Goal: Task Accomplishment & Management: Use online tool/utility

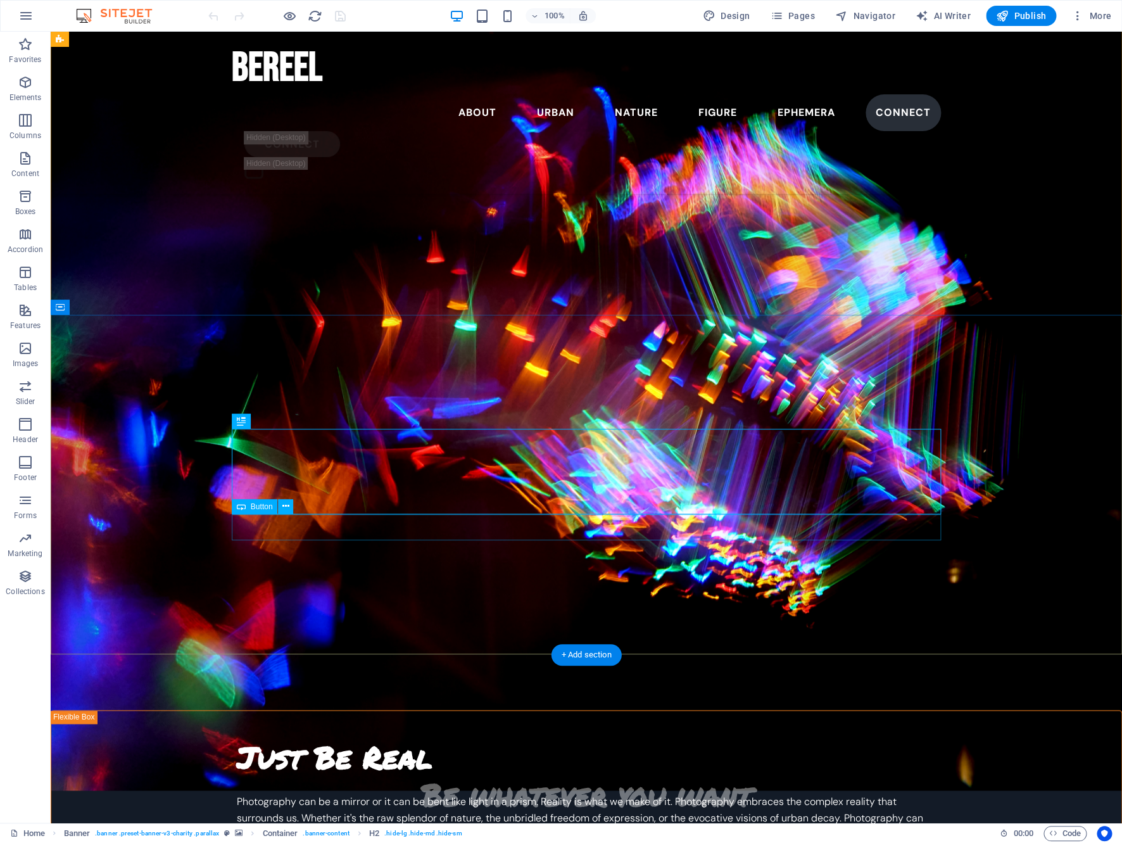
scroll to position [263, 0]
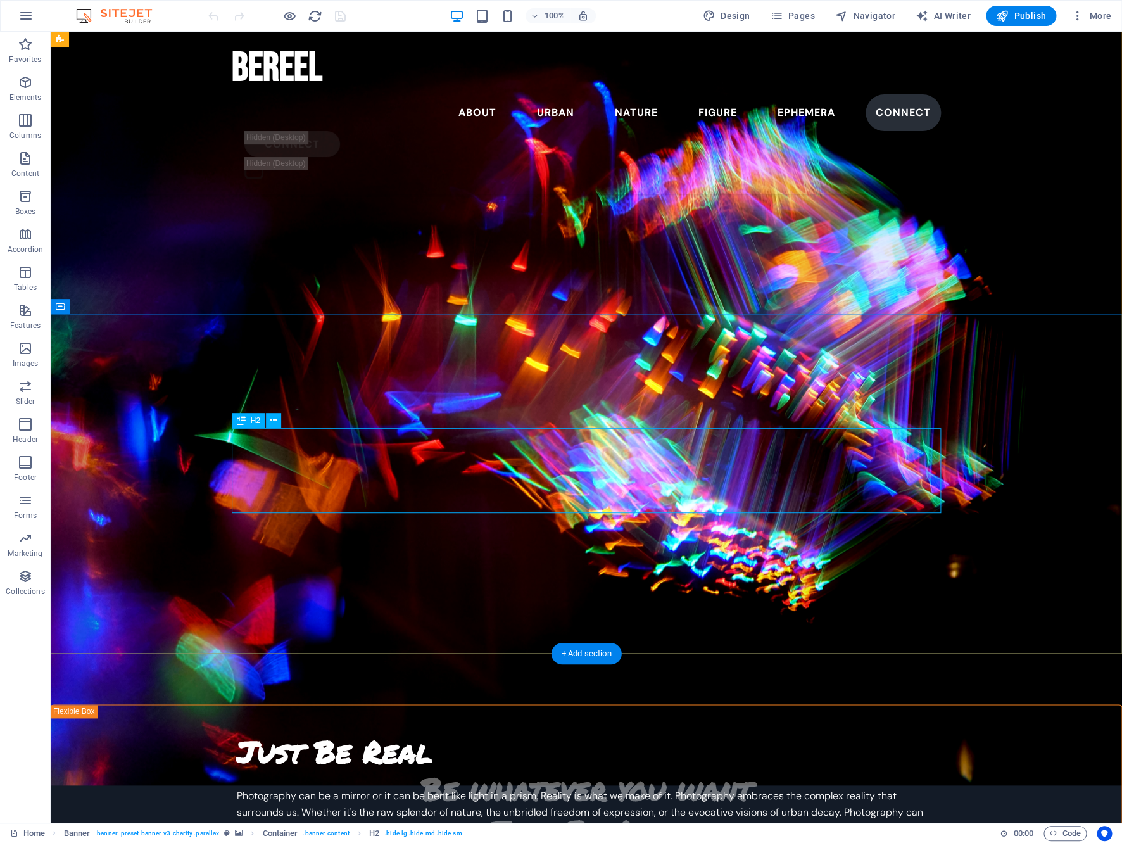
click at [524, 767] on div "Be whatever you want Just Be Real" at bounding box center [586, 809] width 709 height 85
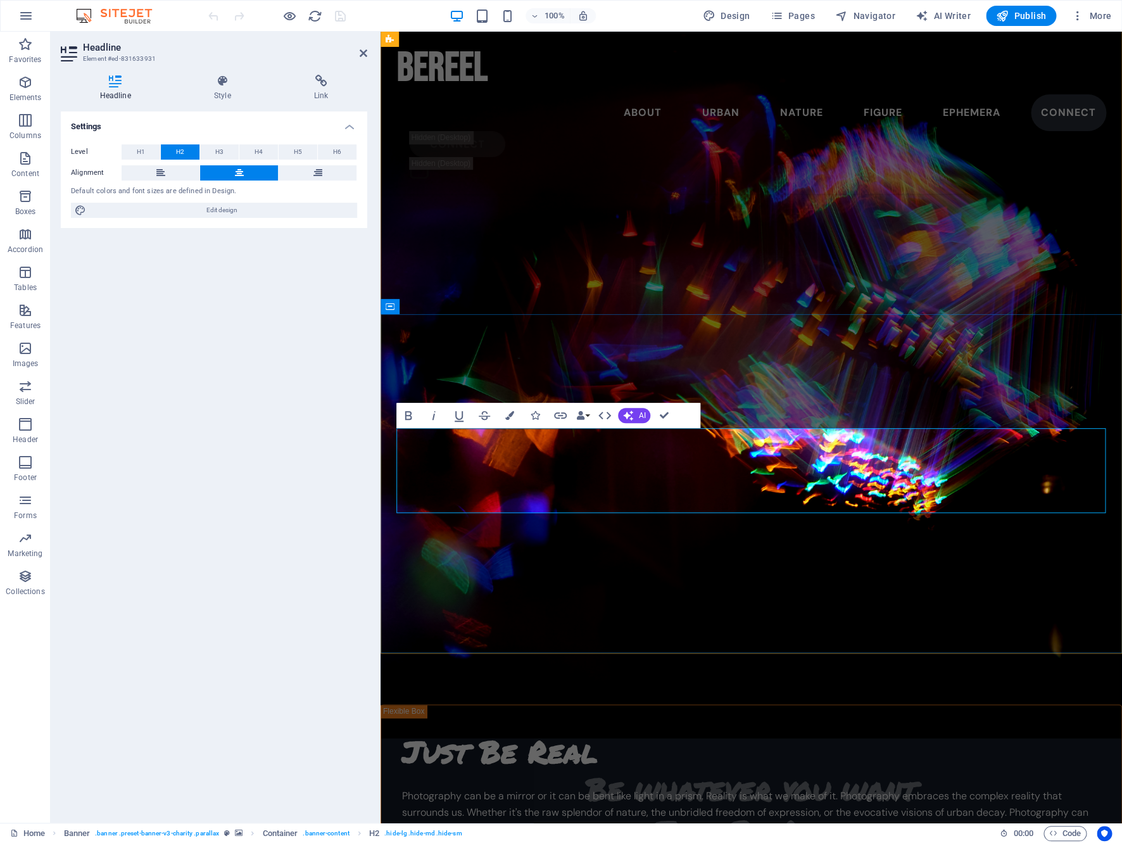
click at [687, 767] on h2 "Be whatever you want Just Be Real" at bounding box center [751, 809] width 709 height 85
click at [617, 653] on div "Be whatever you want Just Be Real what's developing..." at bounding box center [752, 822] width 742 height 339
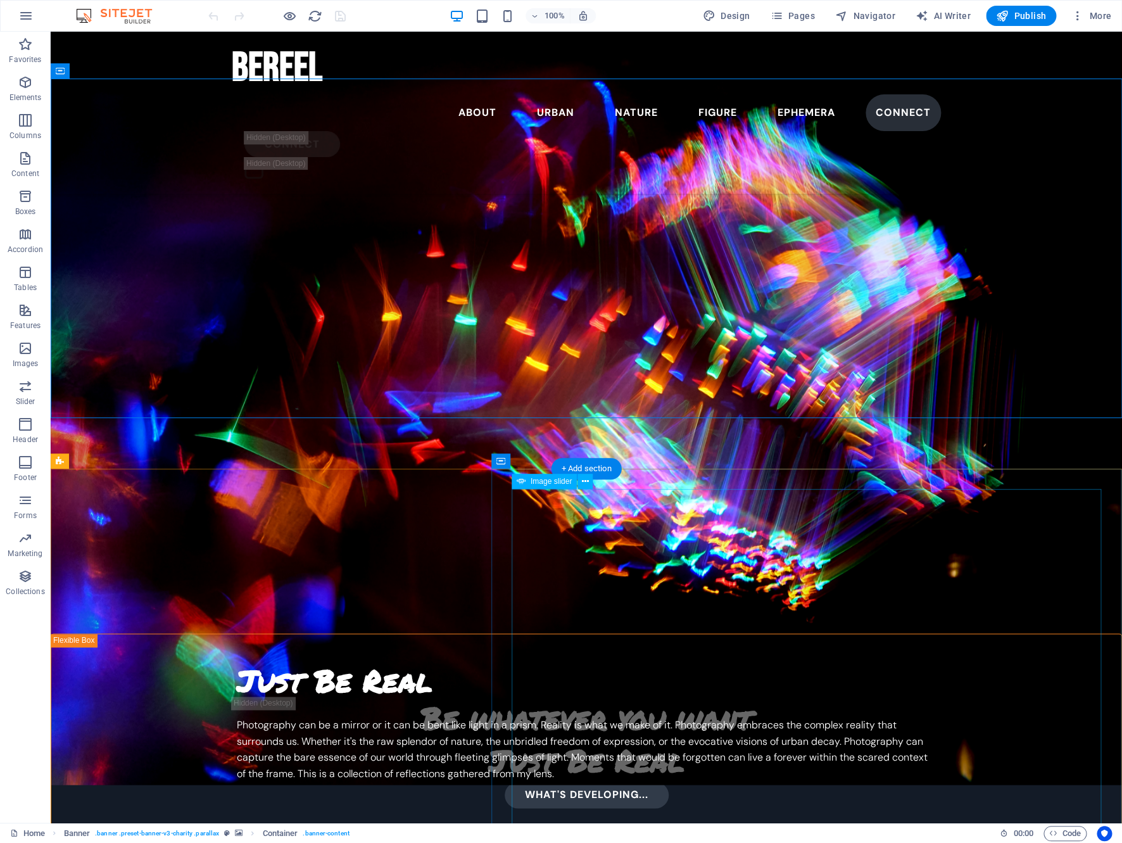
scroll to position [598, 0]
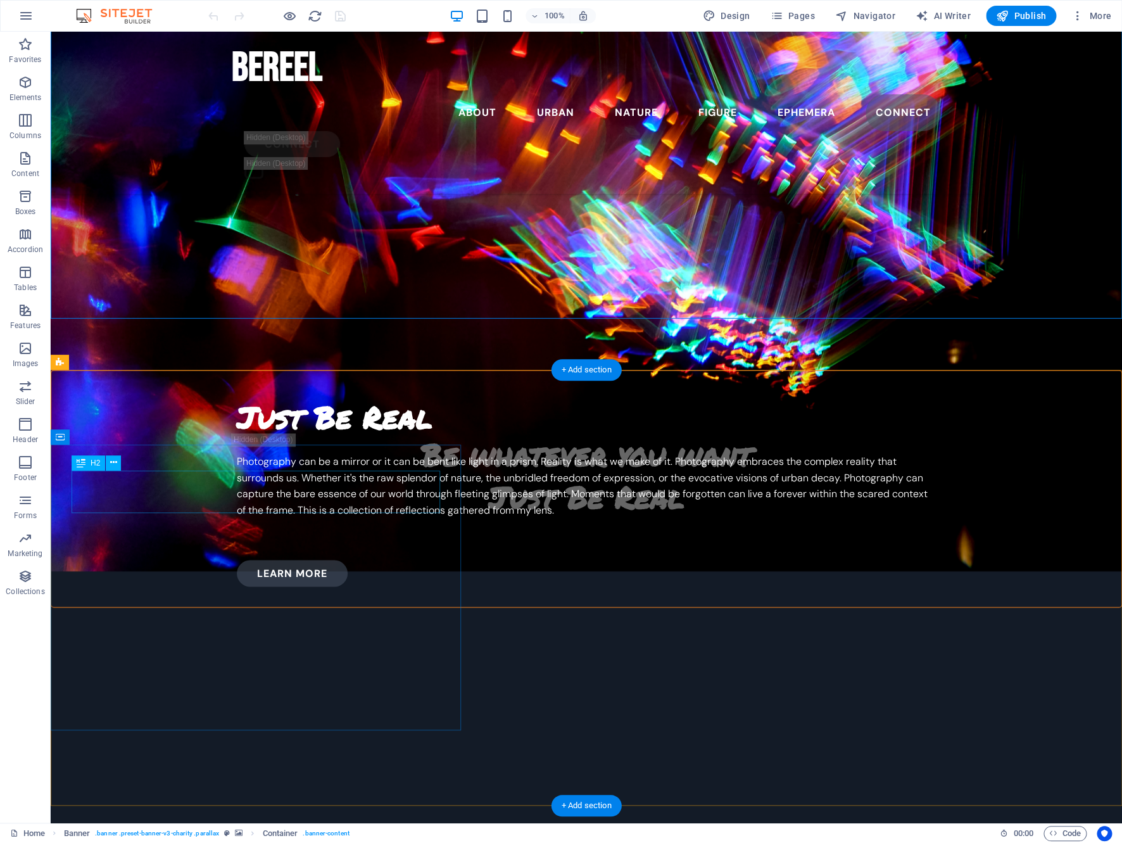
click at [237, 438] on div "Just Be Real" at bounding box center [586, 417] width 699 height 42
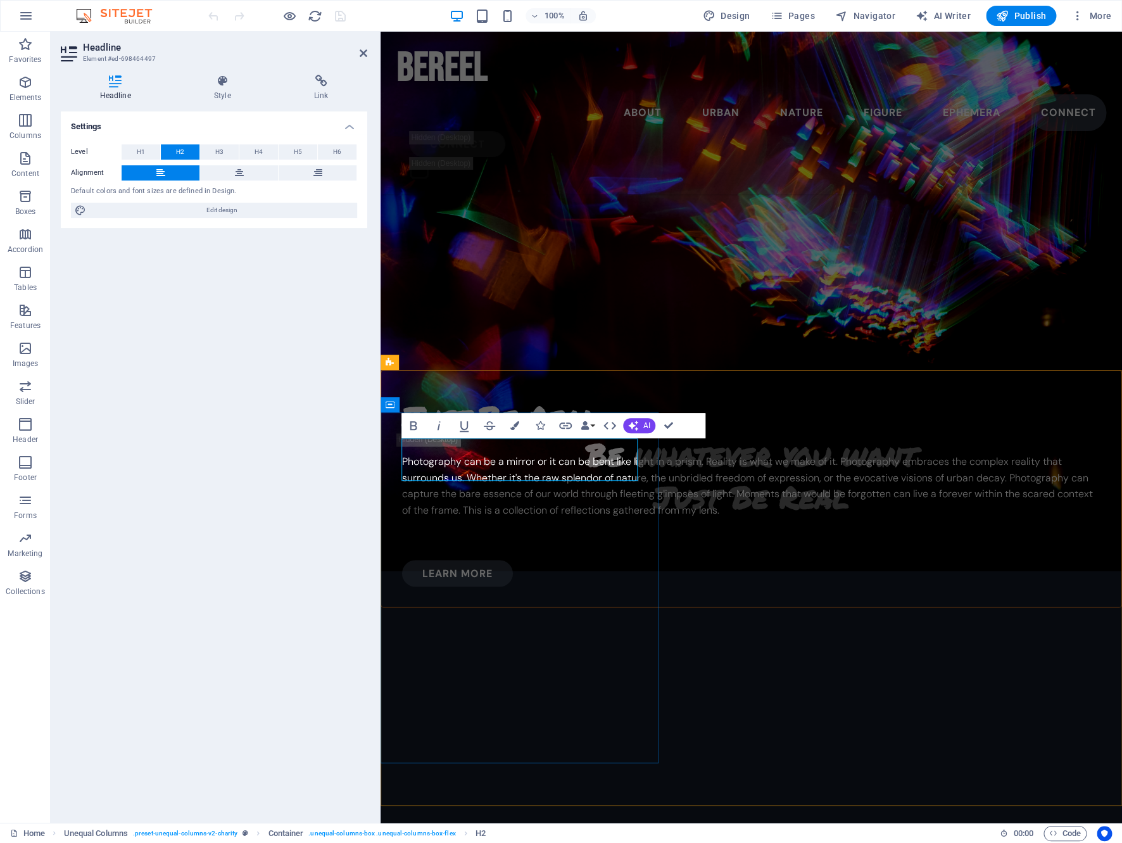
click at [445, 438] on h2 "Just Be Real" at bounding box center [751, 417] width 699 height 42
click at [417, 438] on h2 "Be Real" at bounding box center [751, 417] width 699 height 42
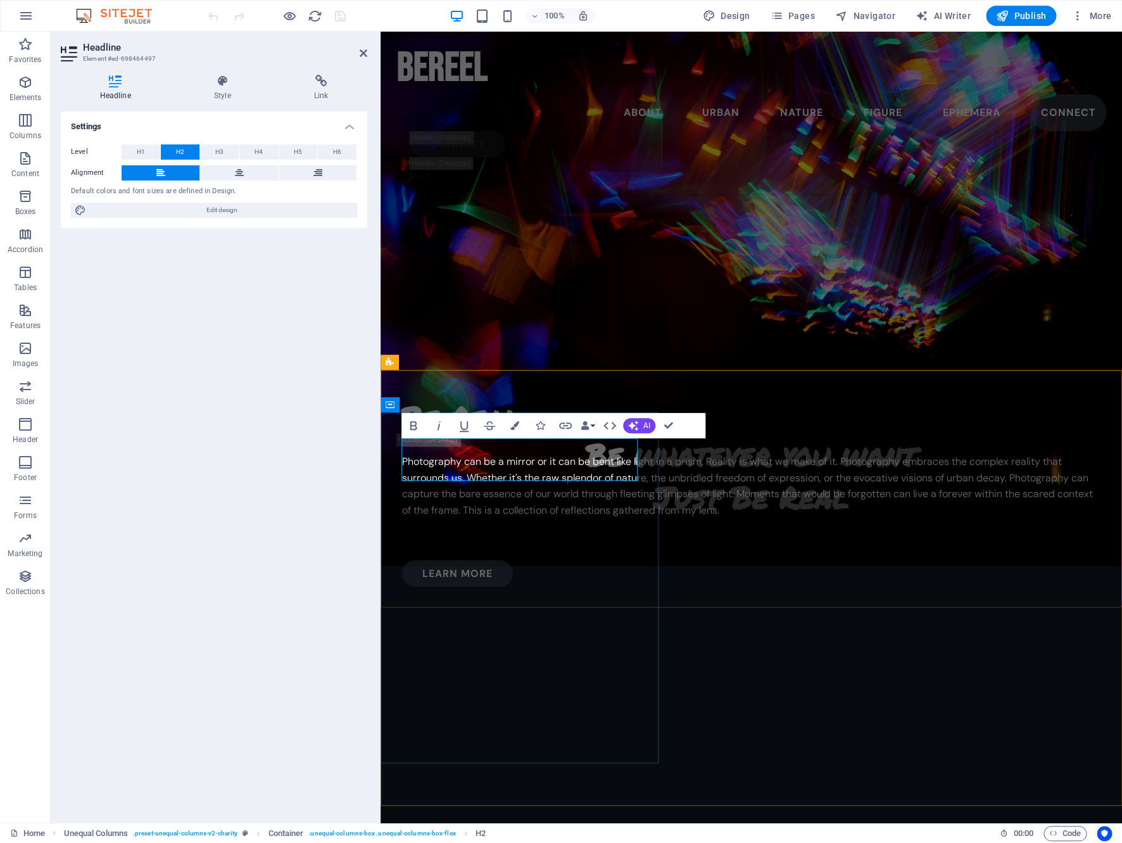
scroll to position [496, 0]
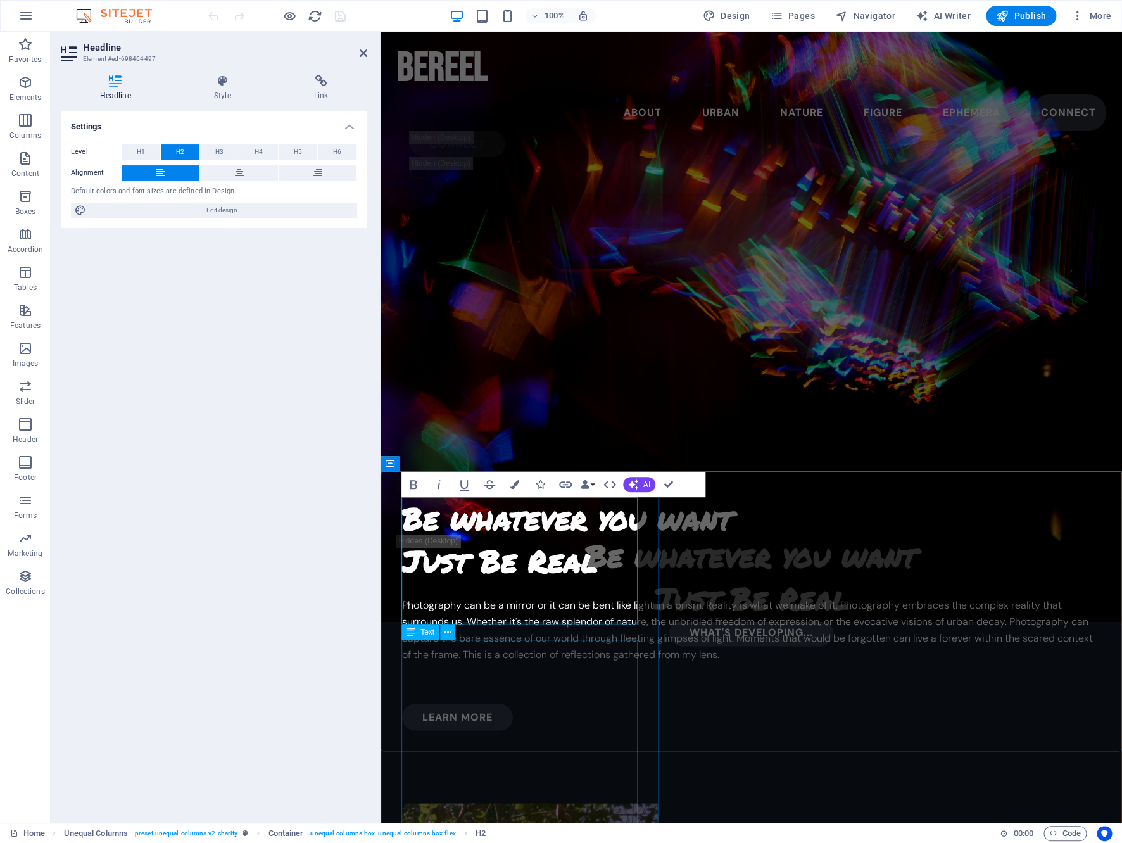
click at [610, 678] on div "Photography can be a mirror or it can be bent like light in a prism. Reality is…" at bounding box center [751, 637] width 699 height 81
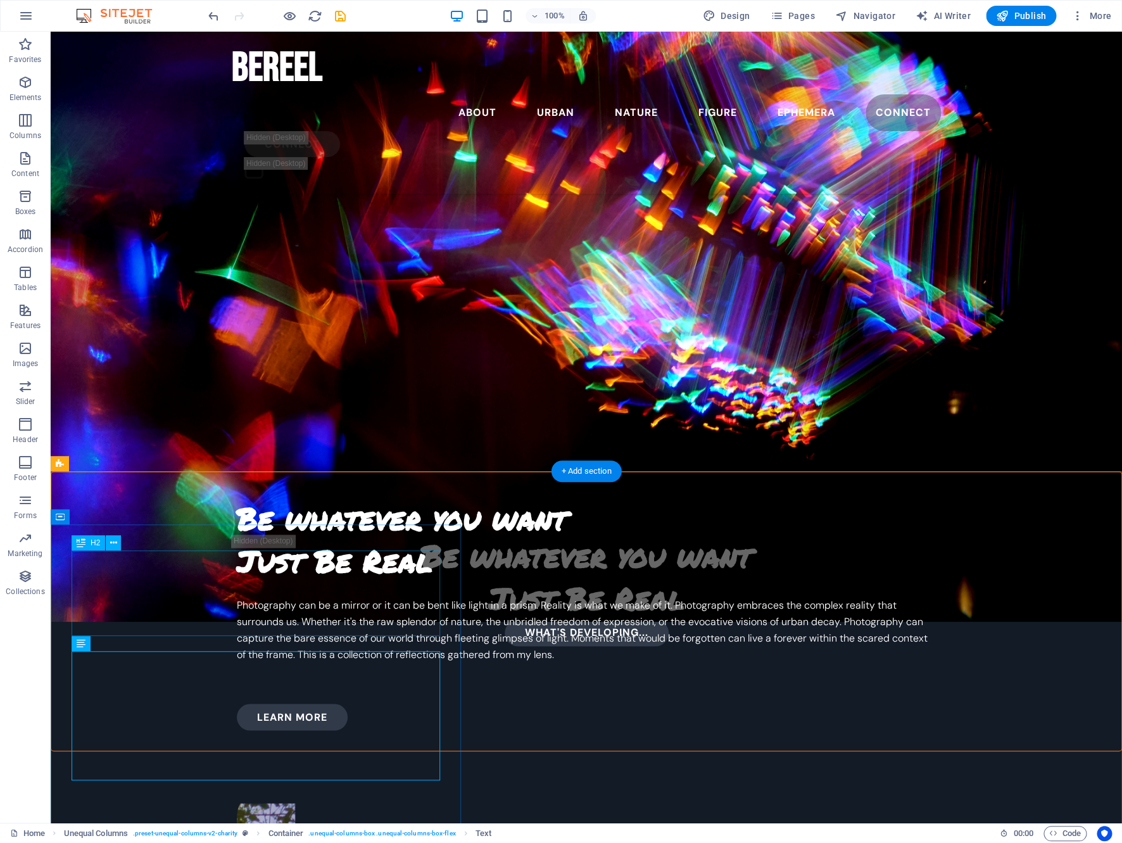
click at [237, 576] on div "Be whatever you want Just Be Real" at bounding box center [586, 539] width 699 height 85
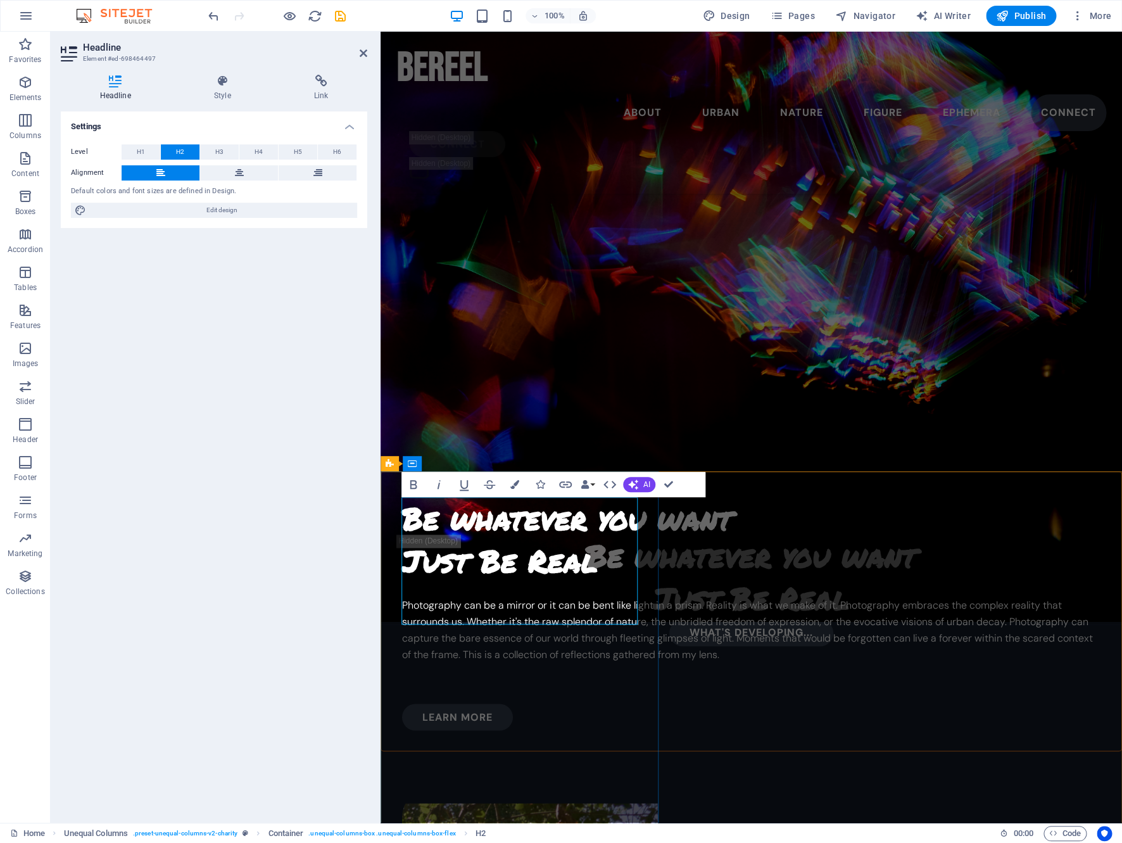
click at [415, 524] on h2 "Be whatever you want Just Be Real" at bounding box center [751, 539] width 699 height 85
click at [628, 662] on div "Photography can be a mirror or it can be bent like light in a prism. Reality is…" at bounding box center [751, 637] width 699 height 81
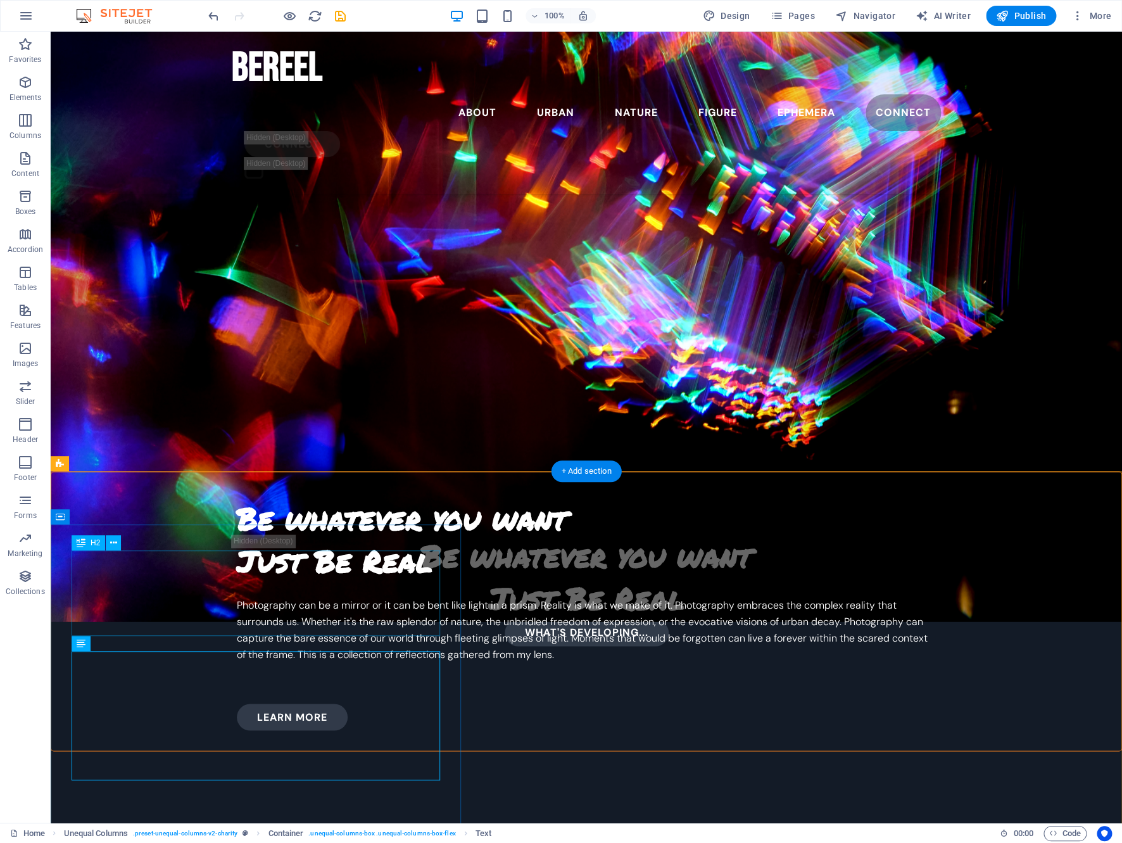
click at [237, 572] on div "Be whatever you want Just Be Real" at bounding box center [586, 539] width 699 height 85
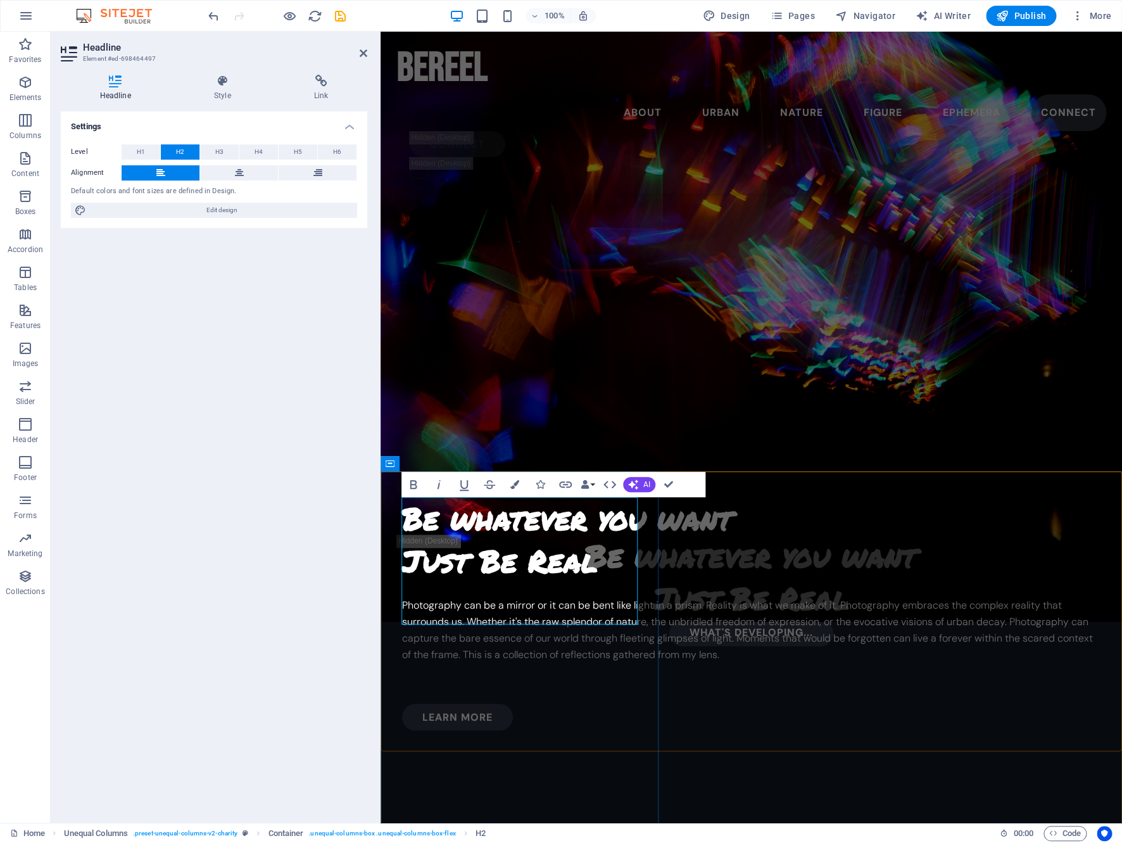
click at [477, 527] on h2 "Be whatever you want Just Be Real" at bounding box center [751, 539] width 699 height 85
click at [416, 568] on h2 "Be Whatever you want Just Be Real" at bounding box center [751, 539] width 699 height 85
click at [489, 562] on h2 "Be Whatever You want Just Be Real" at bounding box center [751, 539] width 699 height 85
click at [612, 678] on div "Photography can be a mirror or it can be bent like light in a prism. Reality is…" at bounding box center [751, 637] width 699 height 81
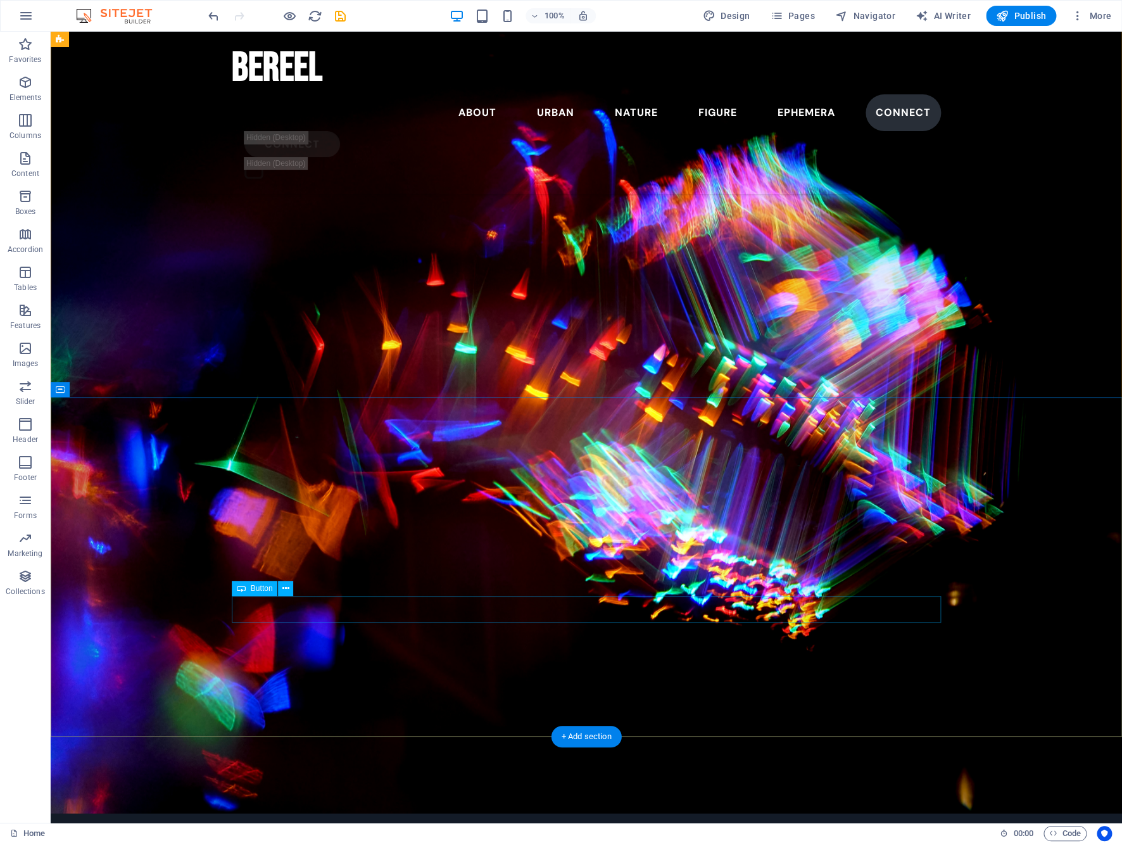
scroll to position [0, 0]
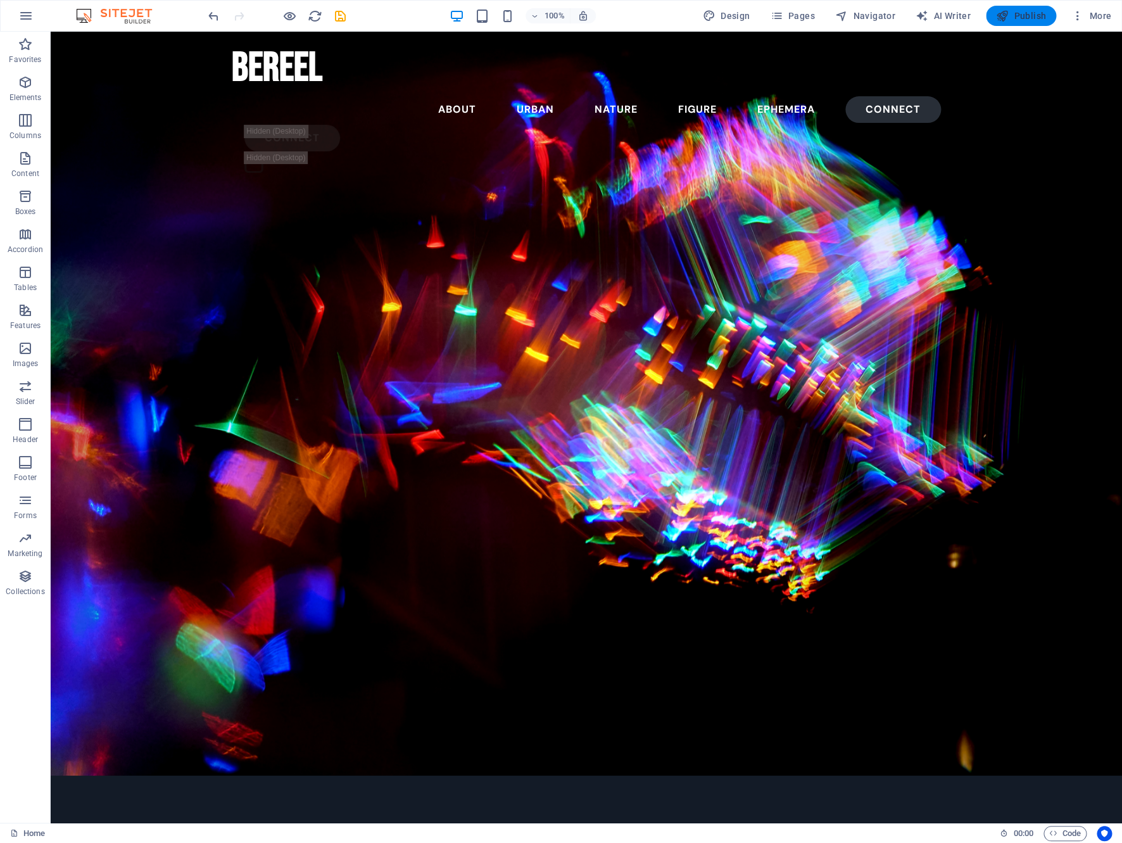
click at [1011, 13] on span "Publish" at bounding box center [1021, 15] width 50 height 13
checkbox input "false"
